Goal: Task Accomplishment & Management: Manage account settings

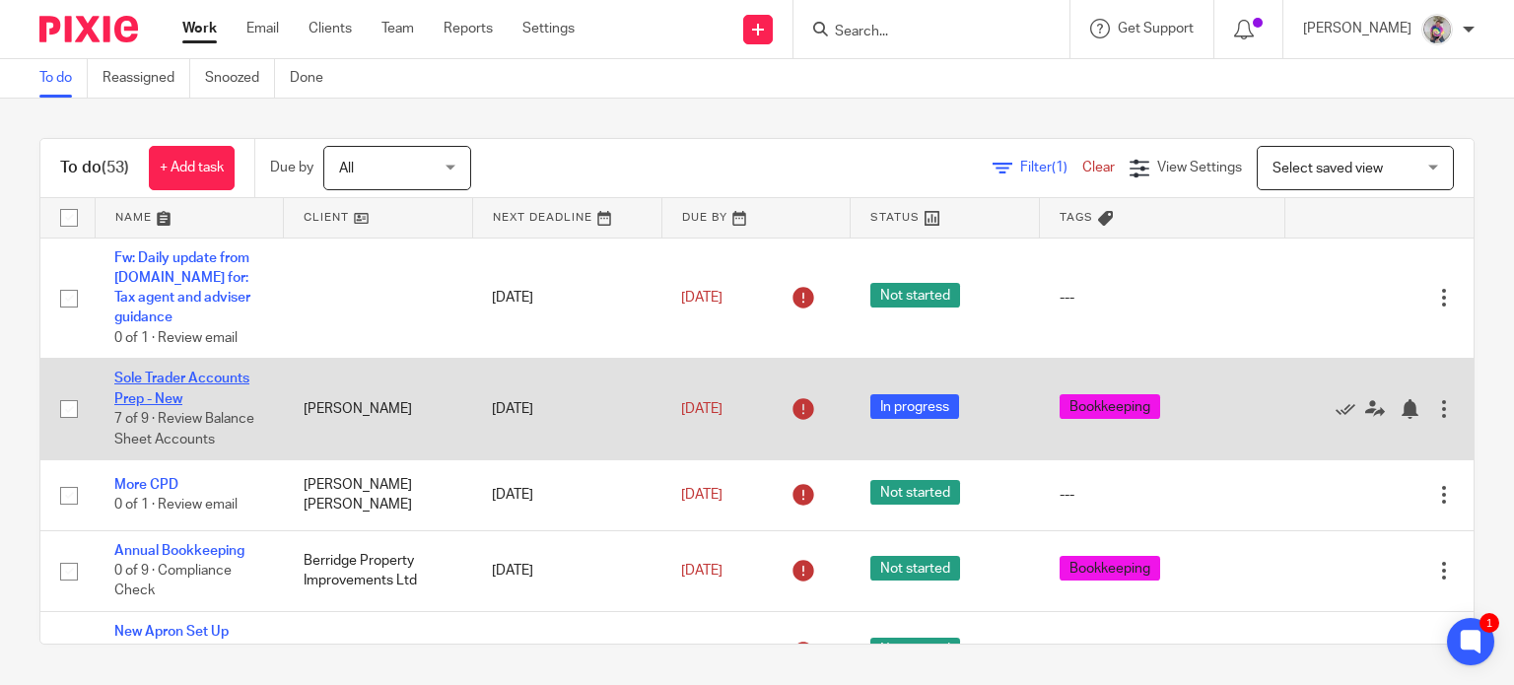
click at [179, 372] on link "Sole Trader Accounts Prep - New" at bounding box center [181, 389] width 135 height 34
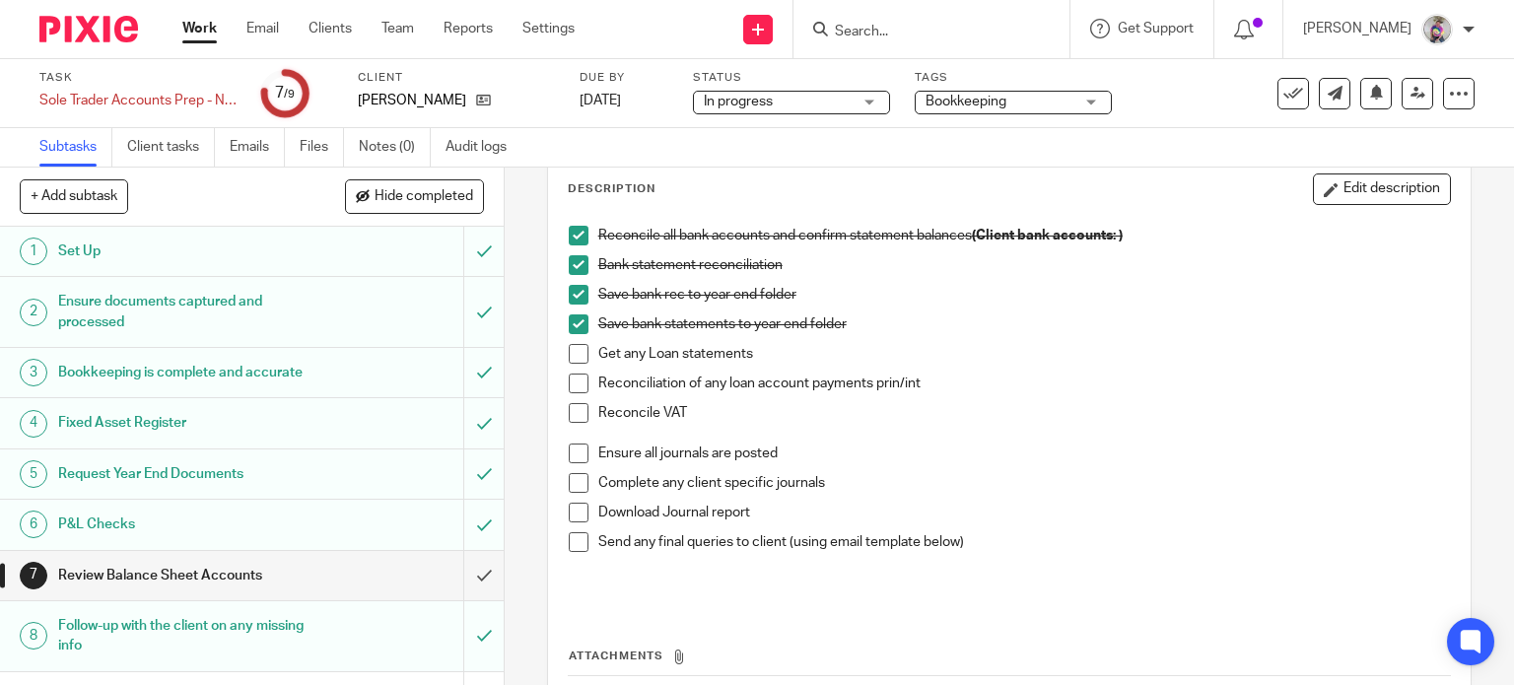
scroll to position [113, 0]
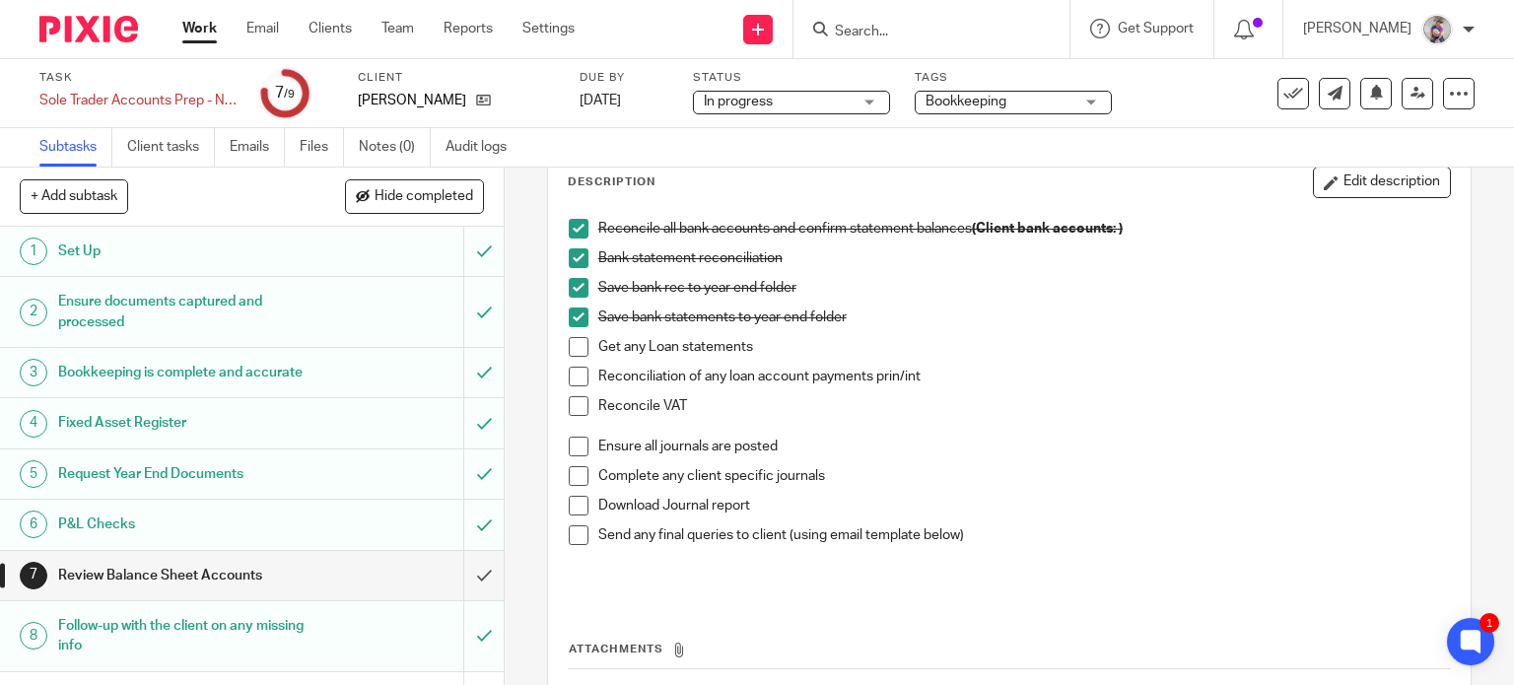
click at [576, 472] on span at bounding box center [579, 476] width 20 height 20
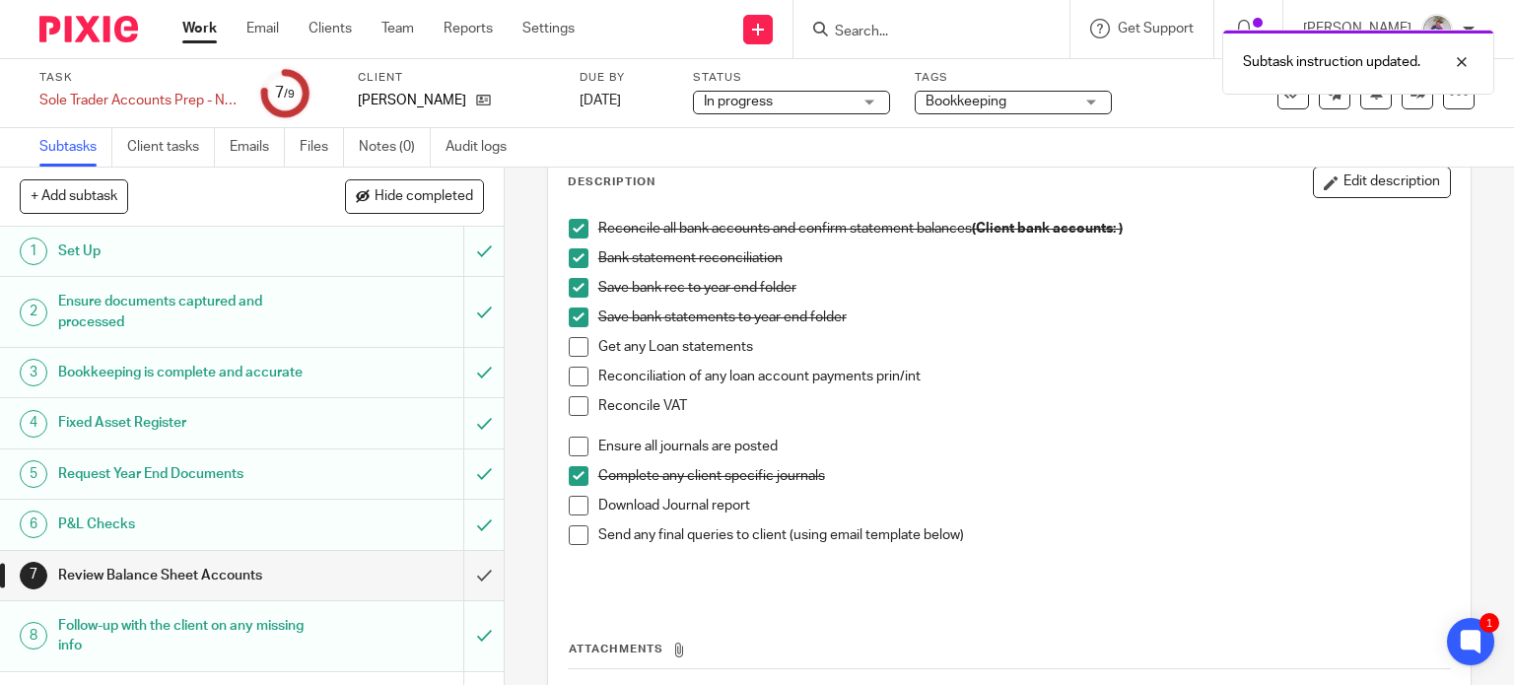
click at [569, 507] on span at bounding box center [579, 506] width 20 height 20
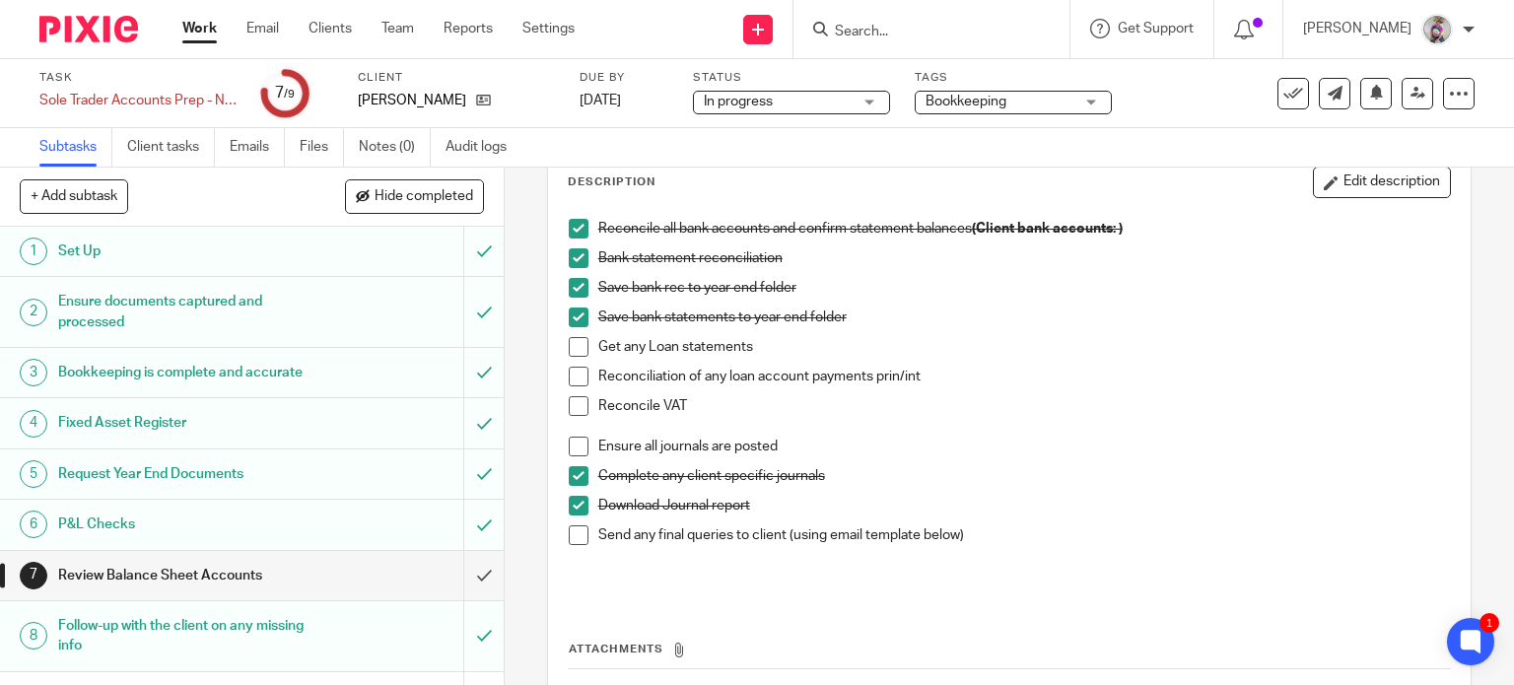
click at [571, 538] on span at bounding box center [579, 535] width 20 height 20
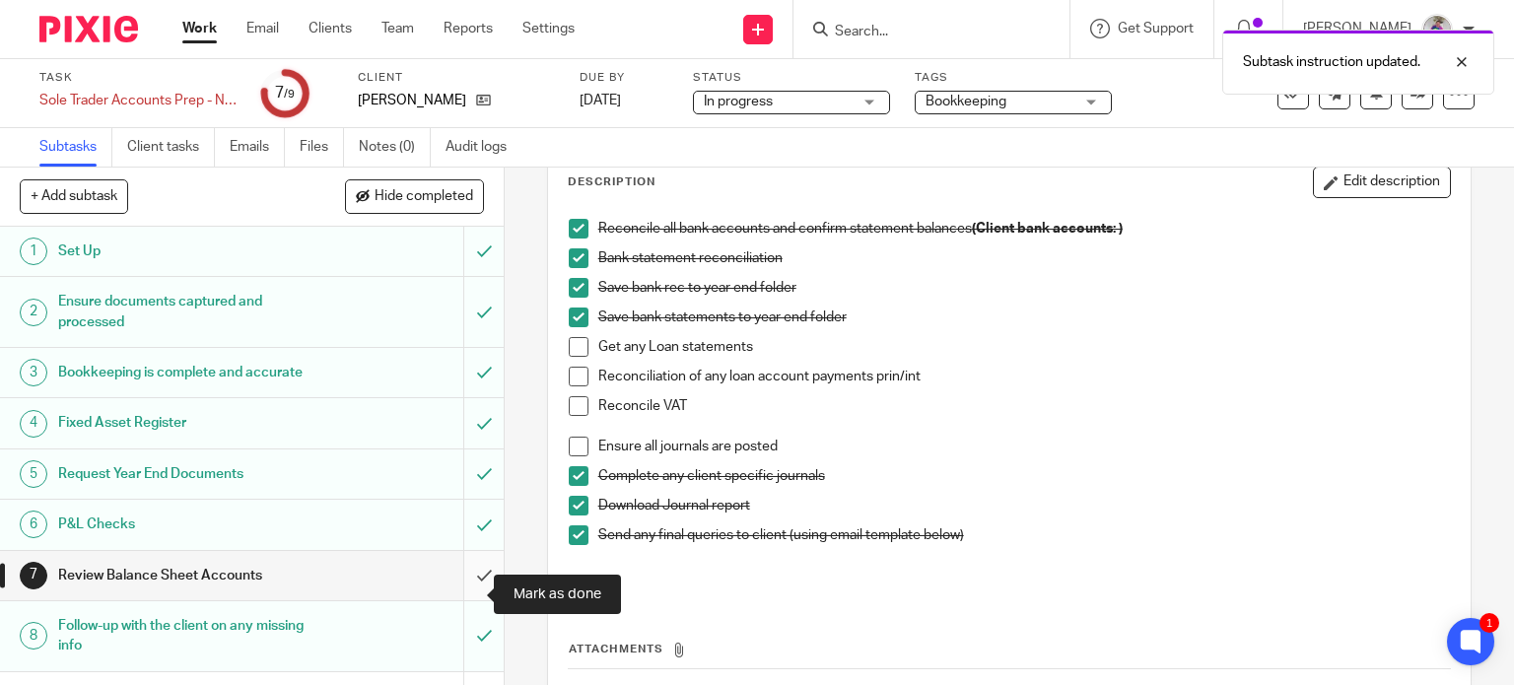
click at [466, 600] on input "submit" at bounding box center [252, 575] width 504 height 49
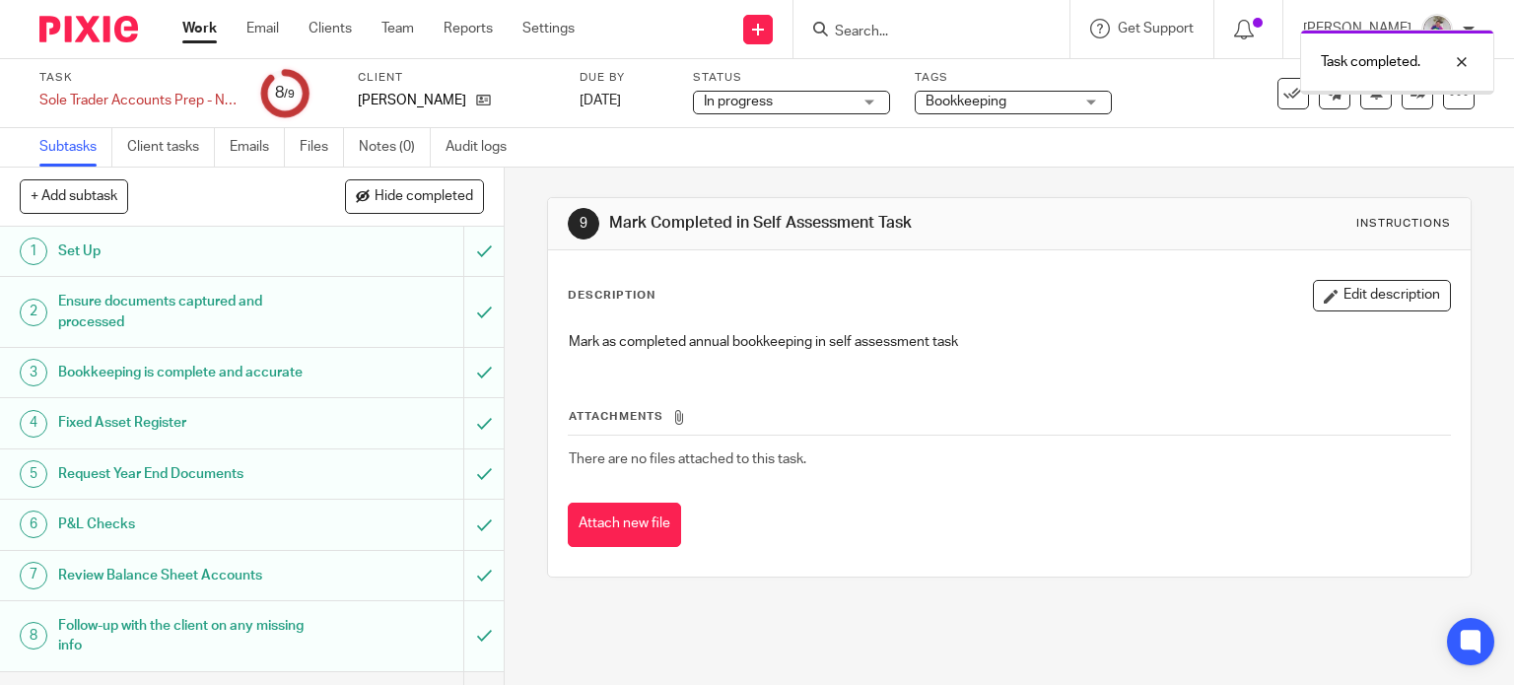
scroll to position [75, 0]
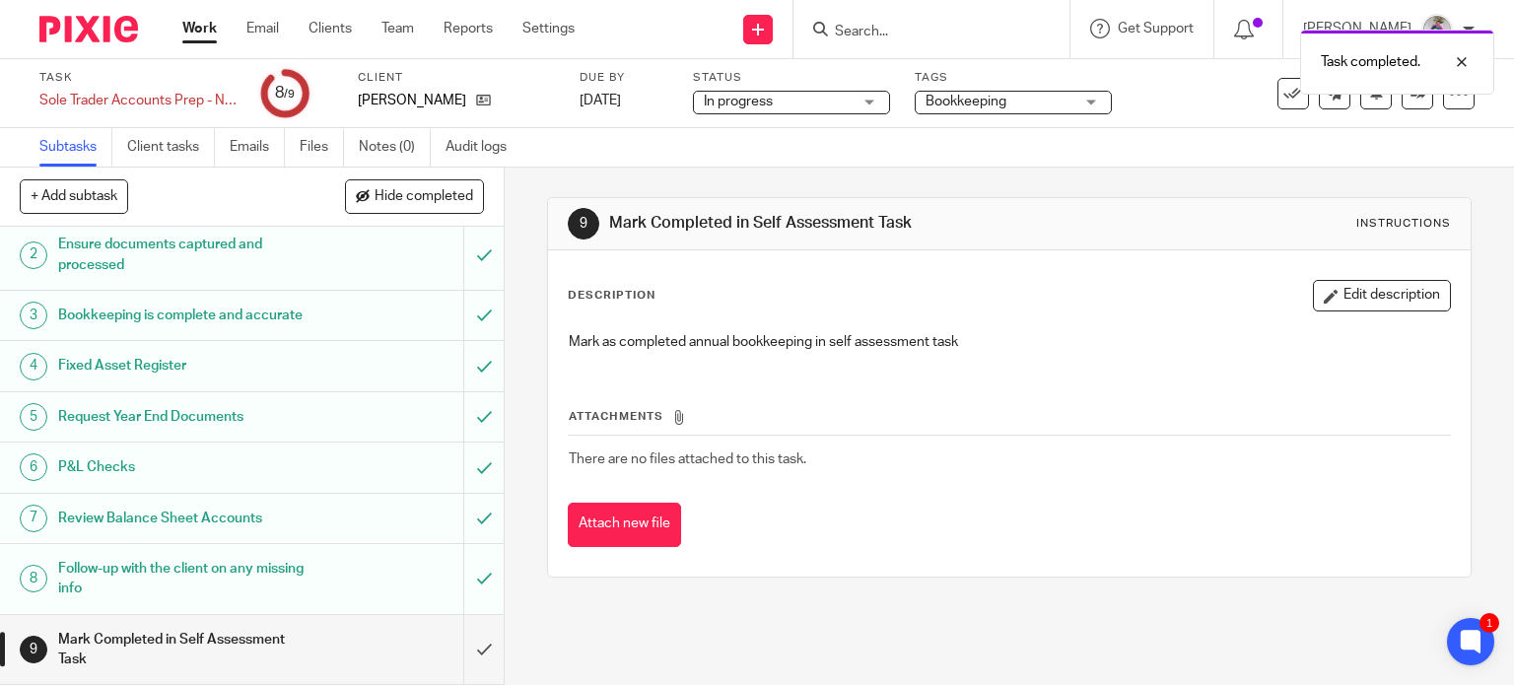
click at [245, 634] on h1 "Mark Completed in Self Assessment Task" at bounding box center [186, 650] width 257 height 50
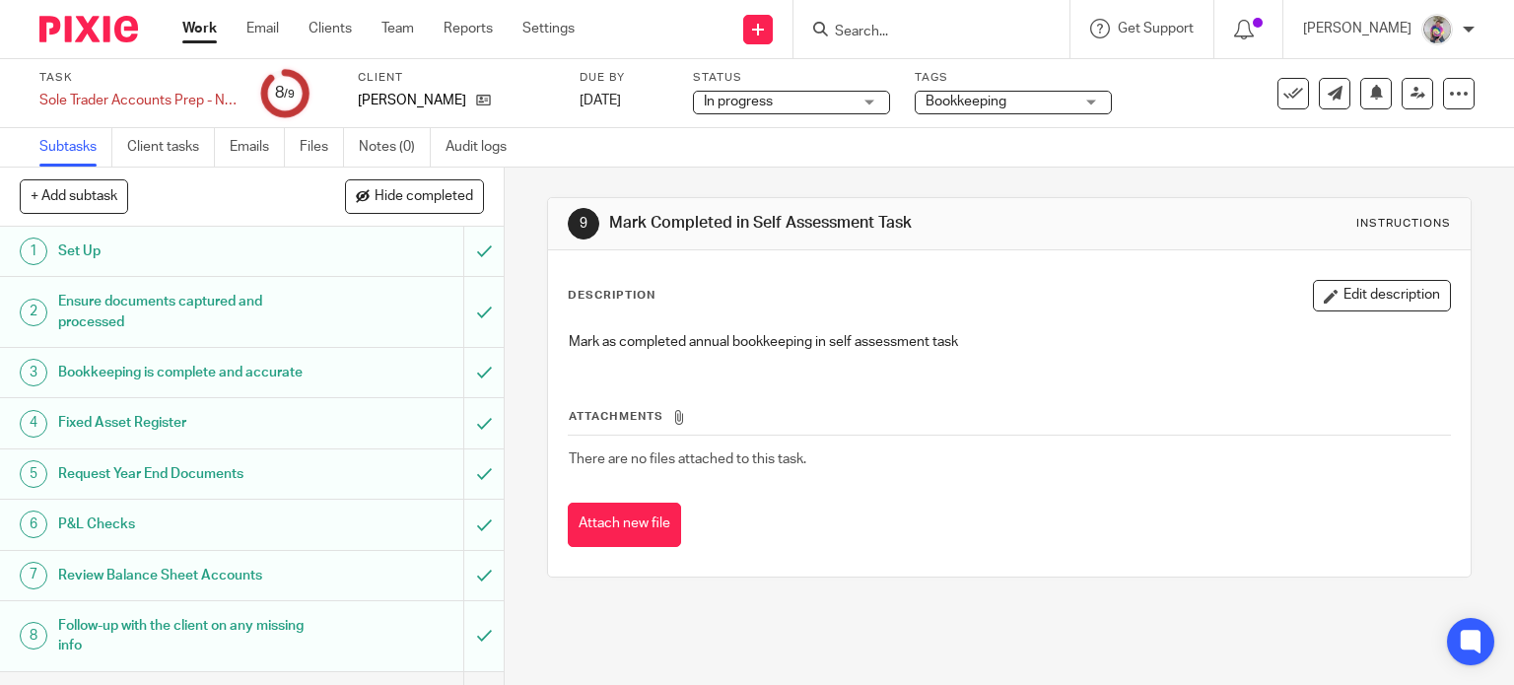
scroll to position [75, 0]
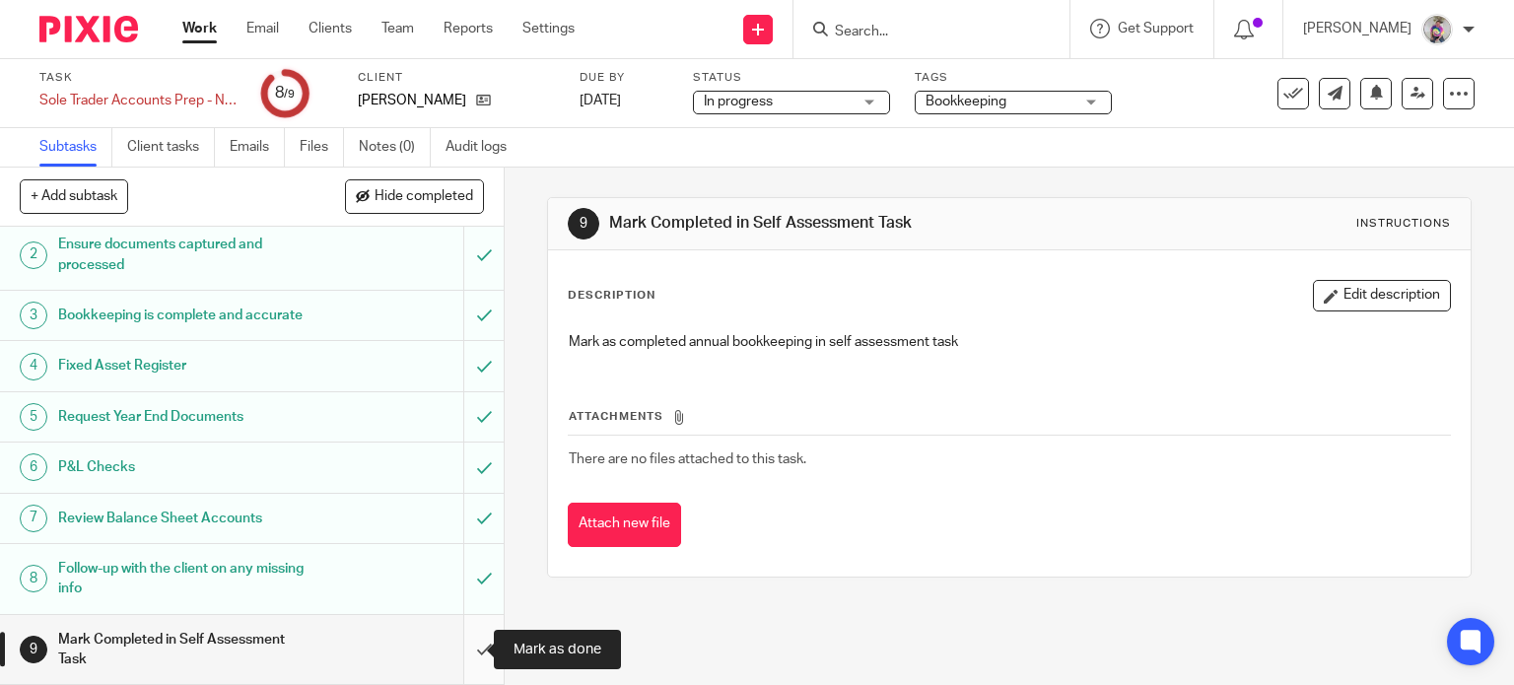
click at [461, 655] on input "submit" at bounding box center [252, 650] width 504 height 70
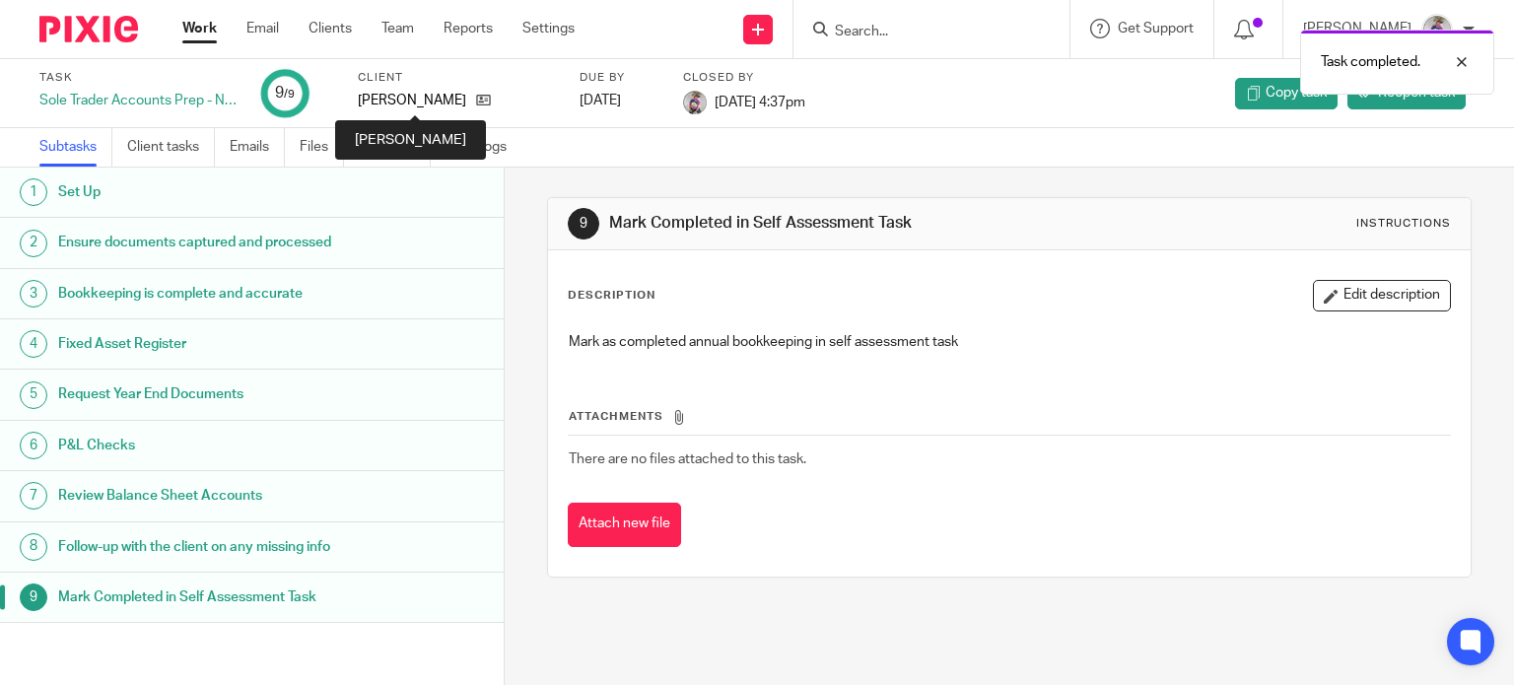
click at [421, 105] on p "[PERSON_NAME]" at bounding box center [412, 101] width 108 height 20
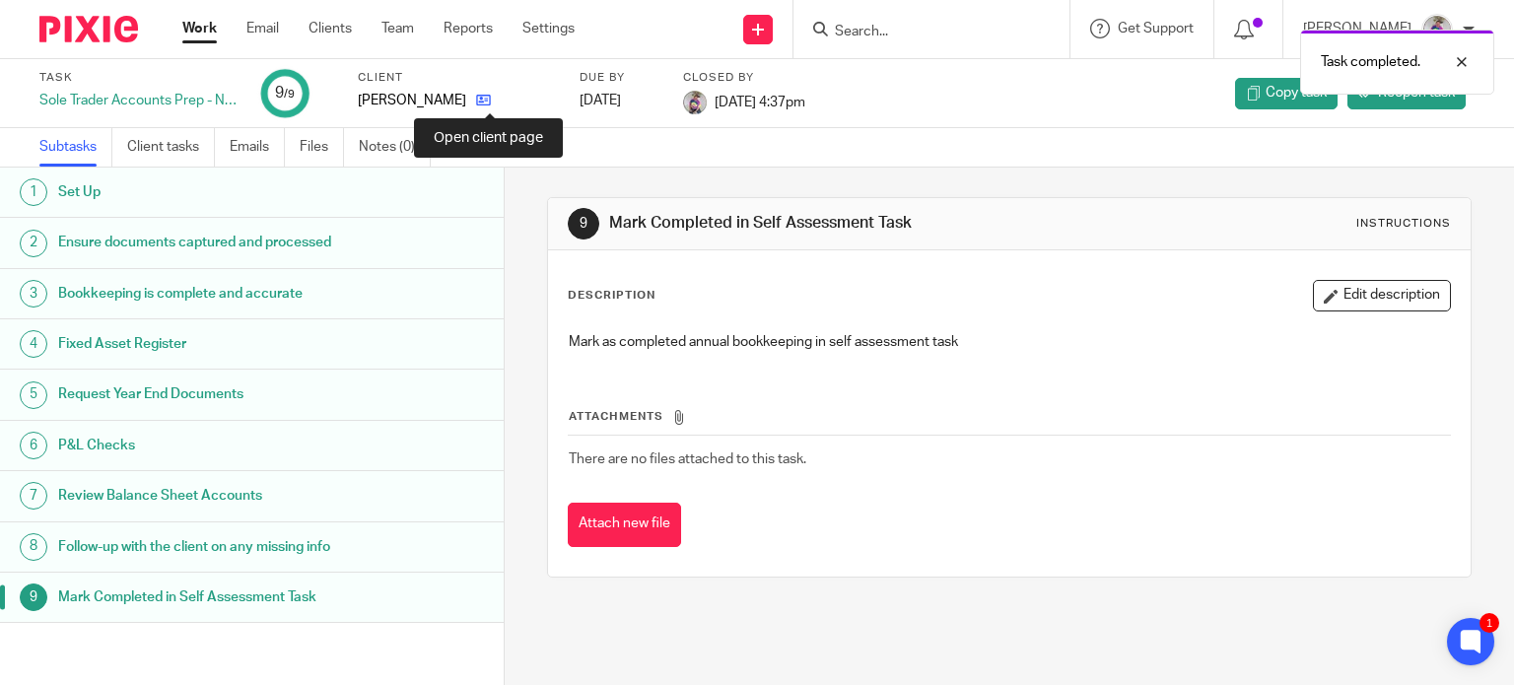
click at [487, 100] on icon at bounding box center [483, 100] width 15 height 15
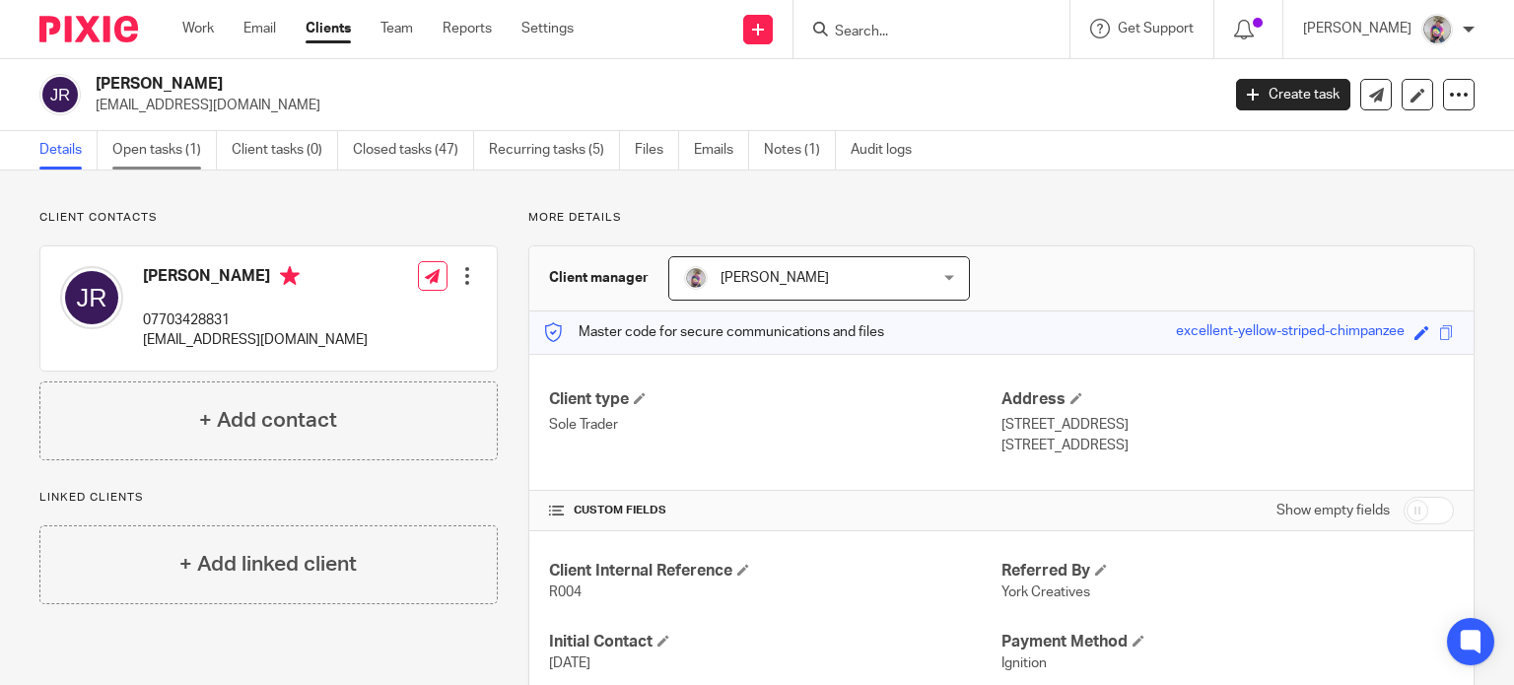
click at [181, 149] on link "Open tasks (1)" at bounding box center [164, 150] width 104 height 38
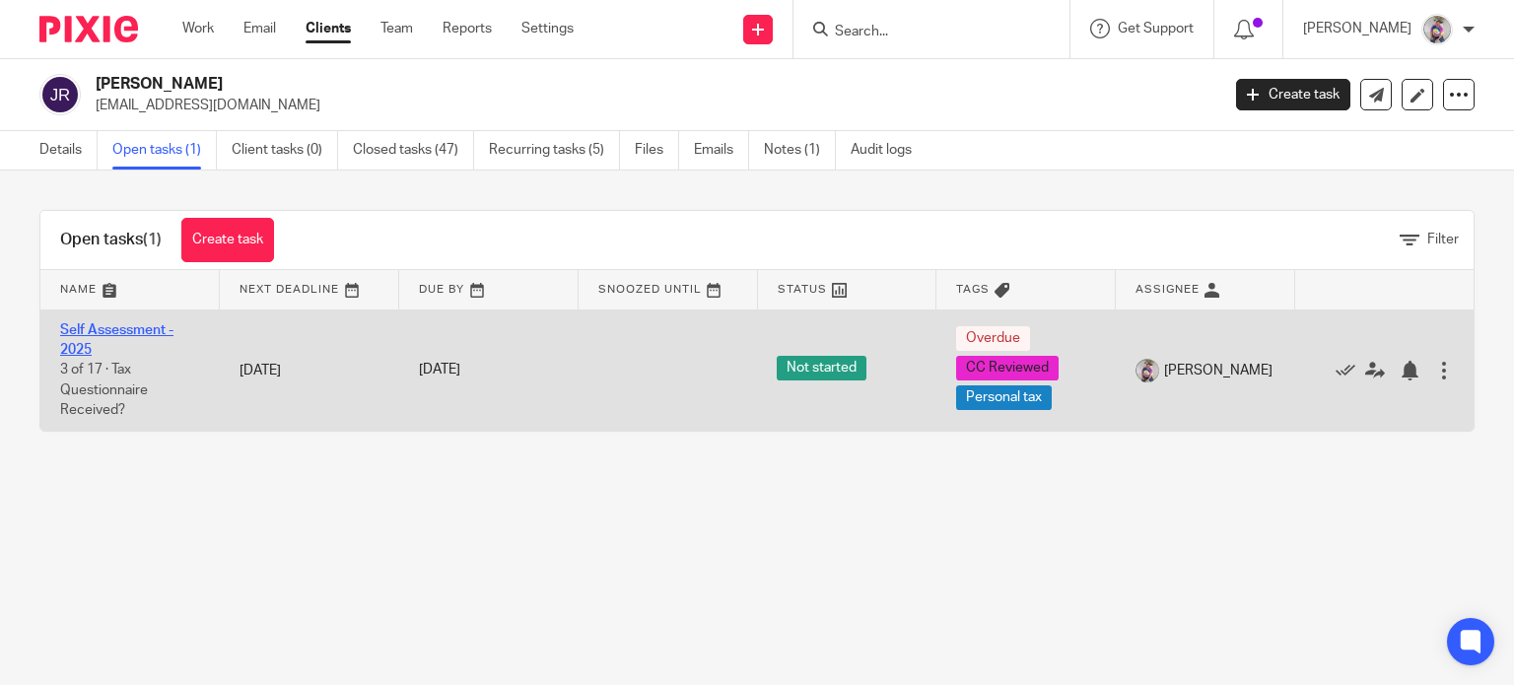
click at [118, 326] on link "Self Assessment - 2025" at bounding box center [116, 340] width 113 height 34
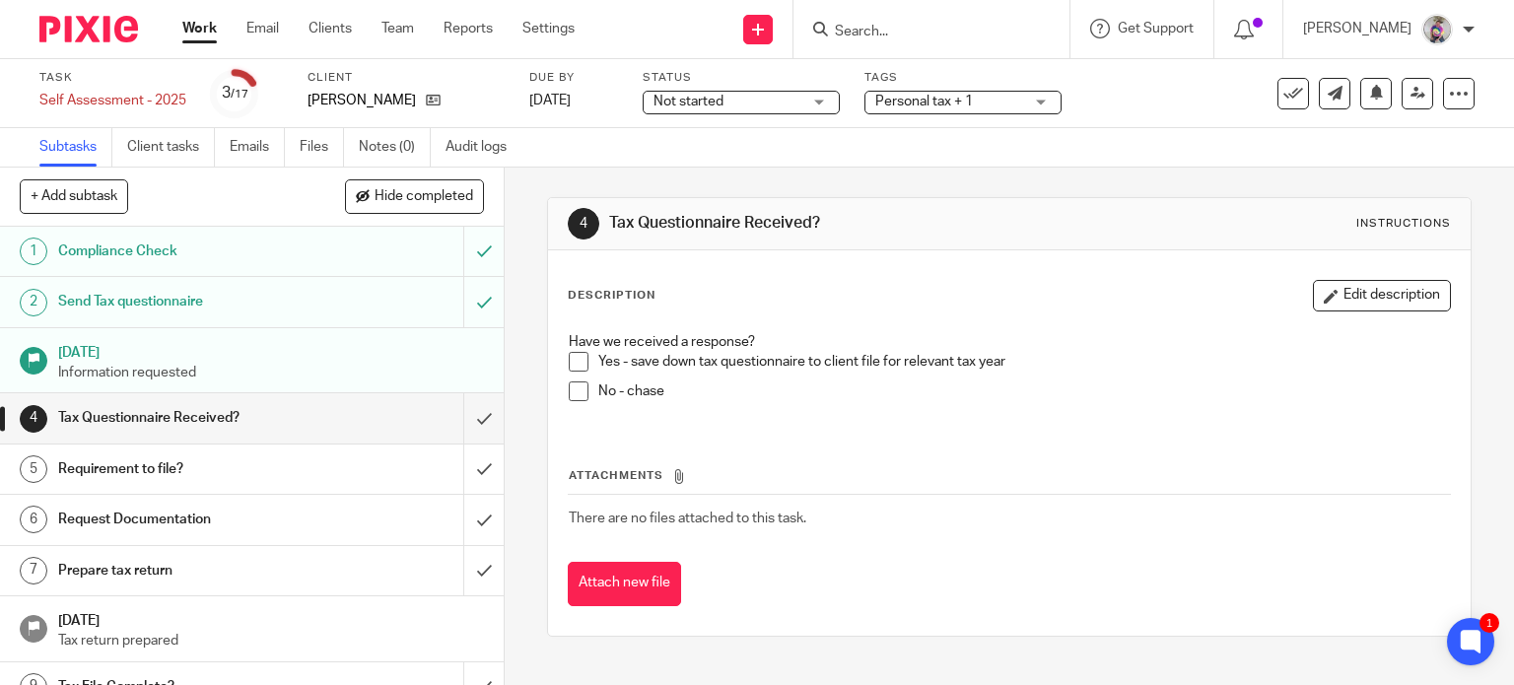
click at [576, 360] on span at bounding box center [579, 362] width 20 height 20
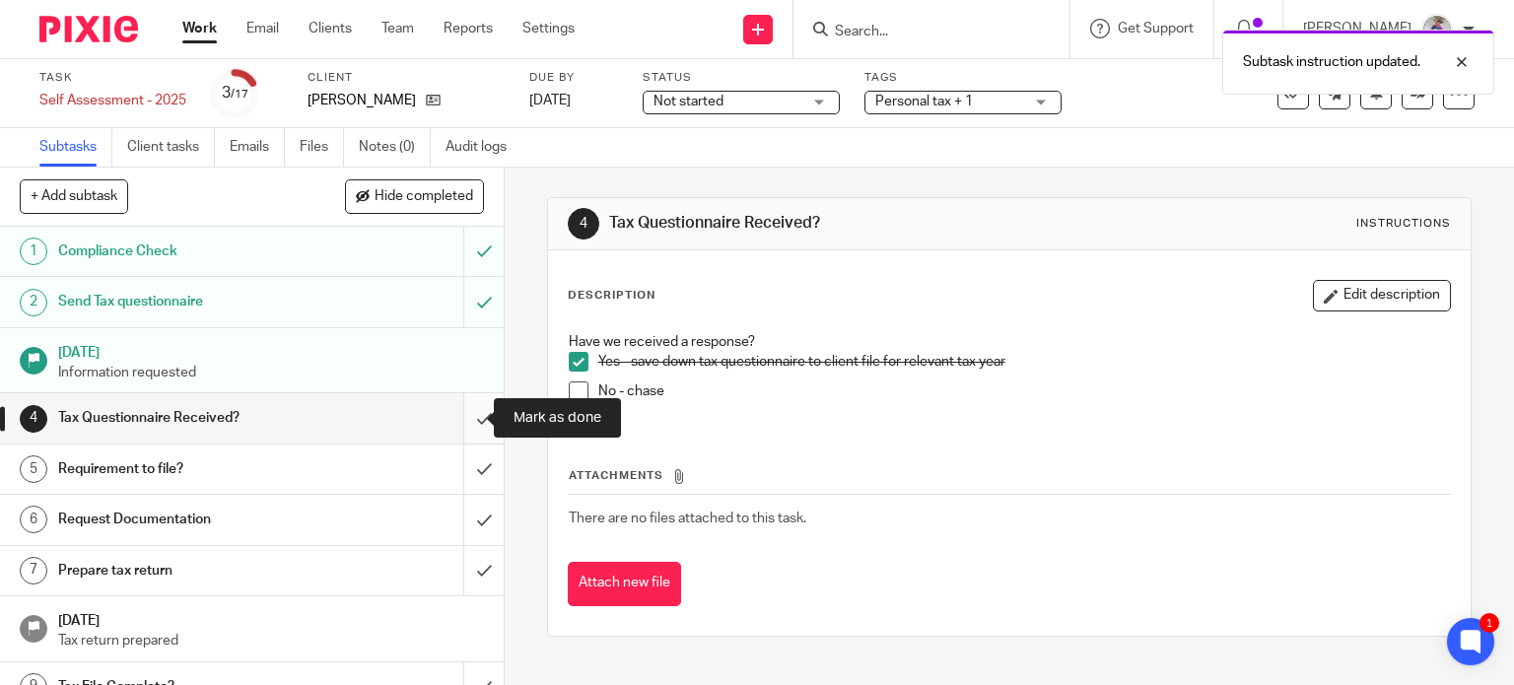
click at [465, 417] on input "submit" at bounding box center [252, 417] width 504 height 49
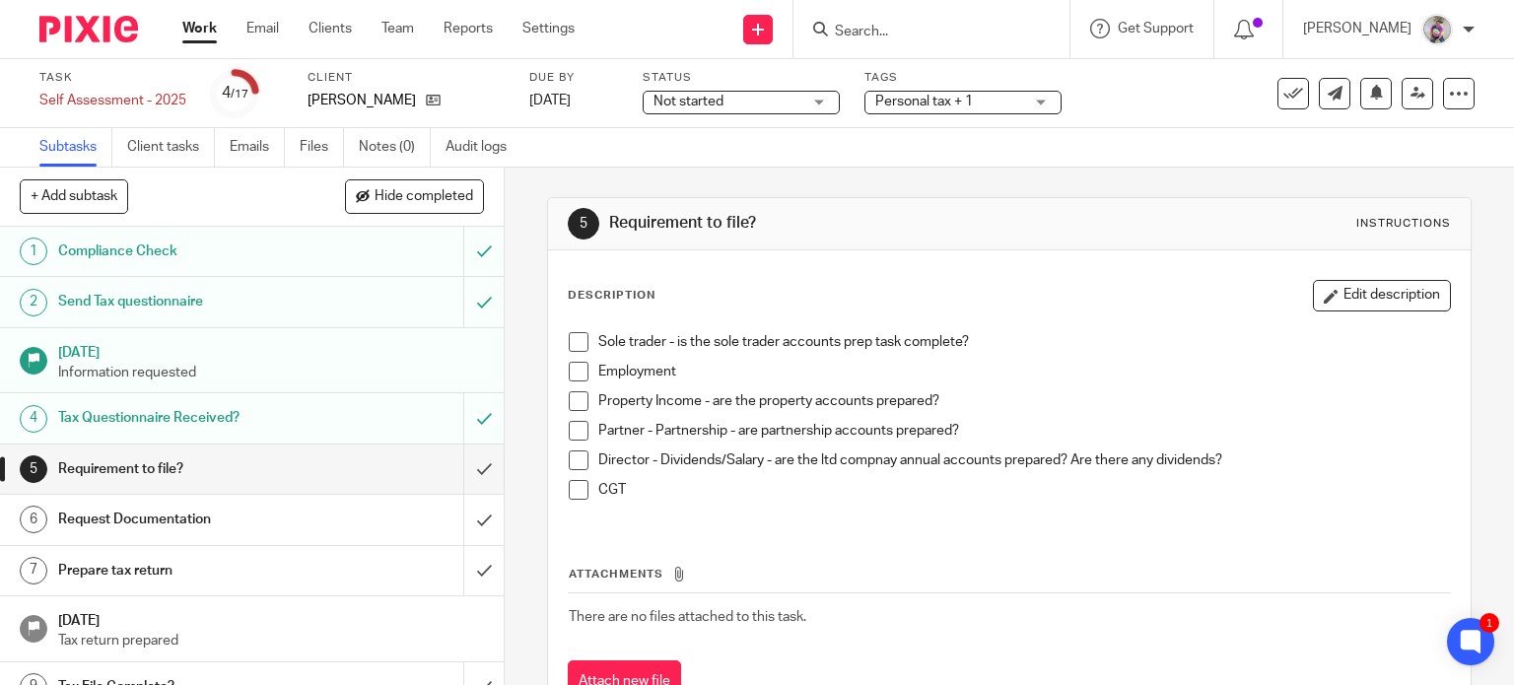
click at [574, 345] on span at bounding box center [579, 342] width 20 height 20
click at [574, 373] on span at bounding box center [579, 372] width 20 height 20
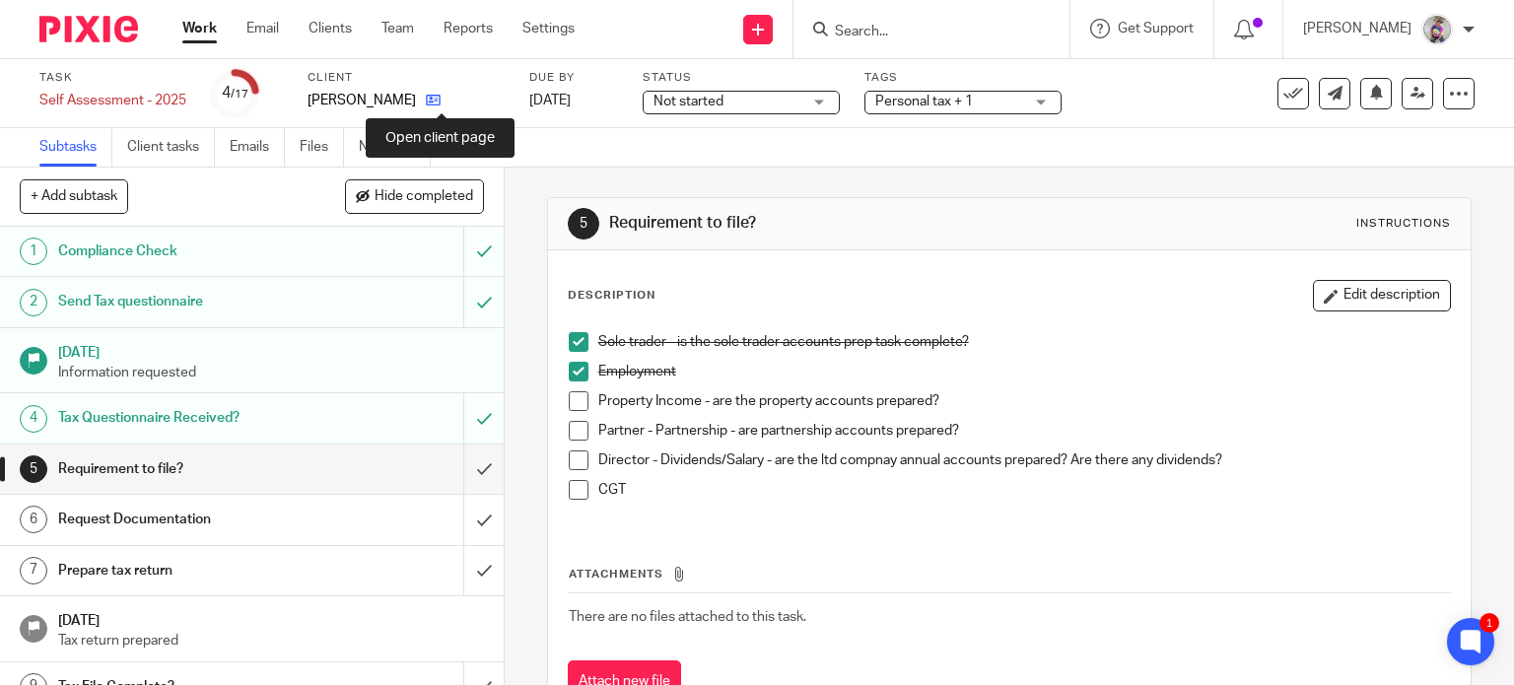
click at [441, 103] on icon at bounding box center [433, 100] width 15 height 15
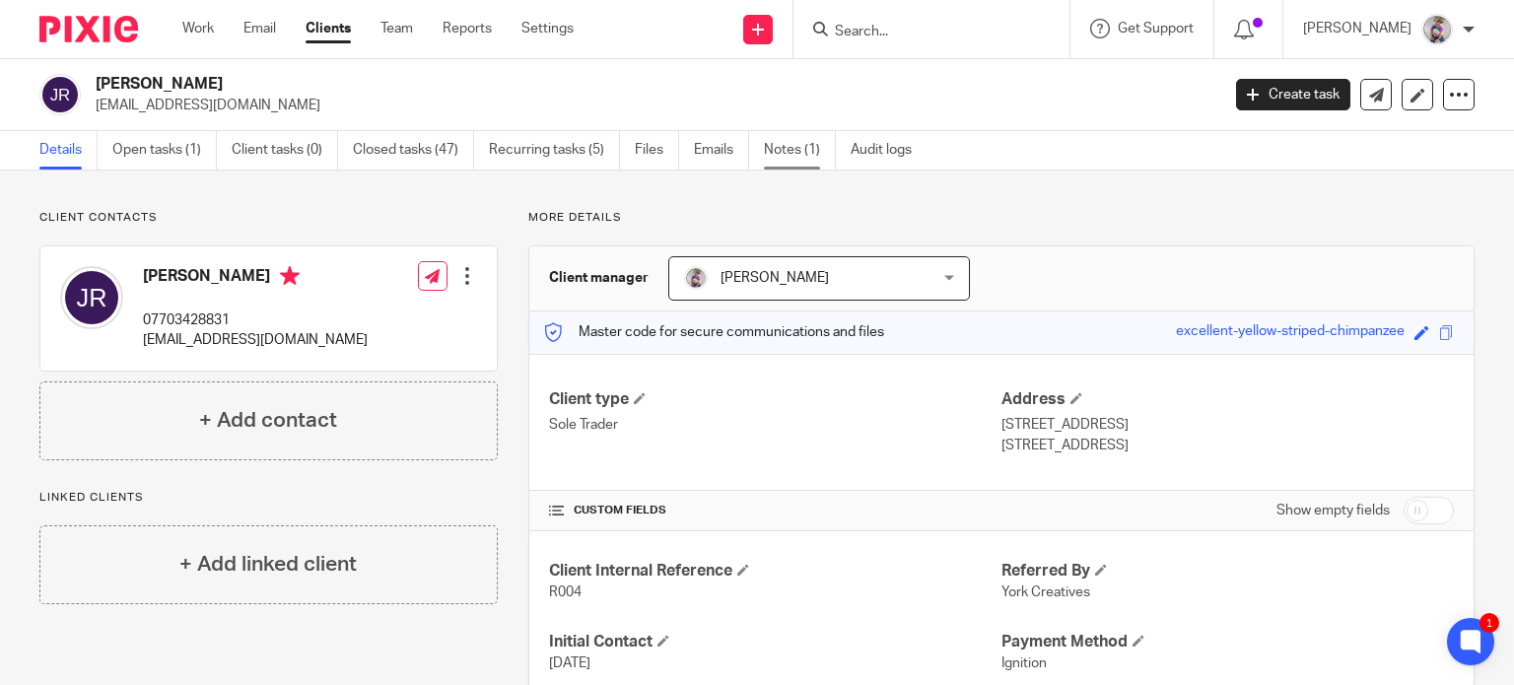
click at [776, 149] on link "Notes (1)" at bounding box center [800, 150] width 72 height 38
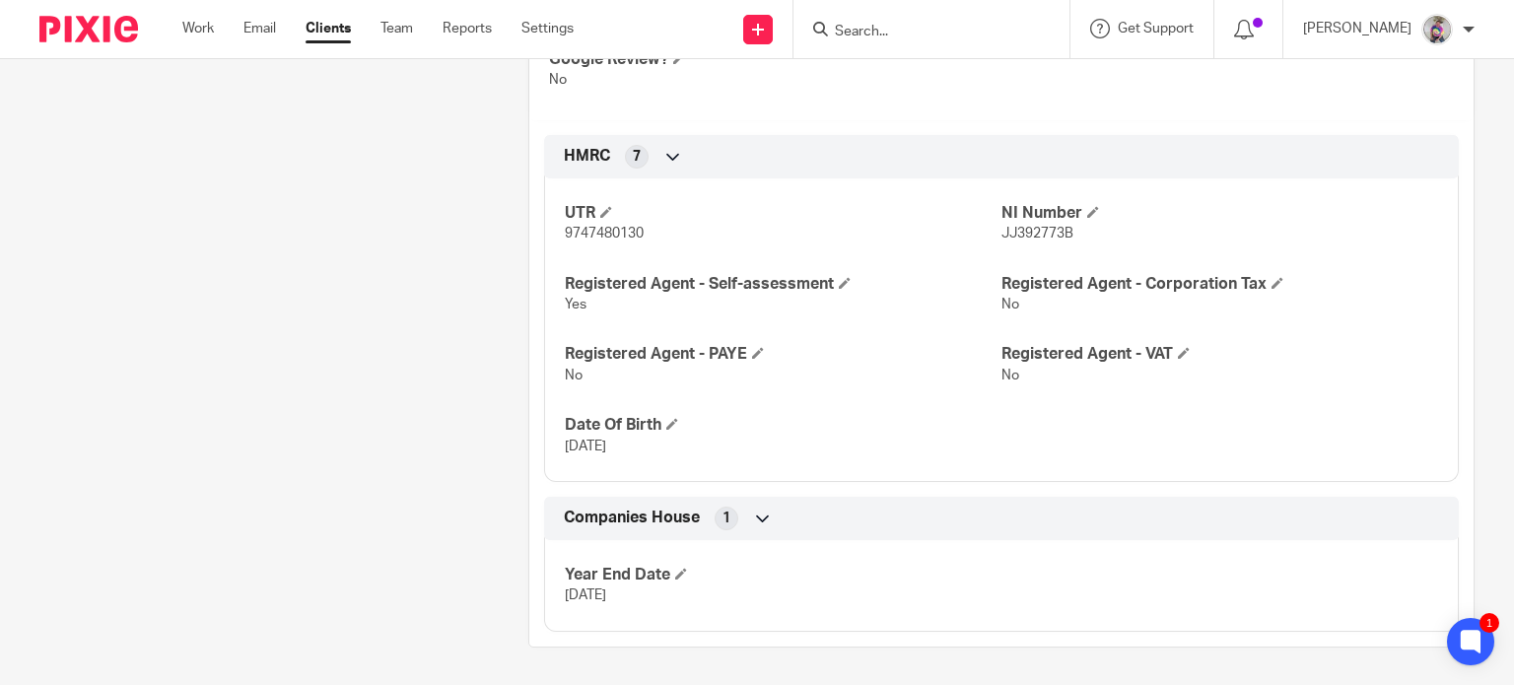
scroll to position [653, 0]
